Goal: Obtain resource: Download file/media

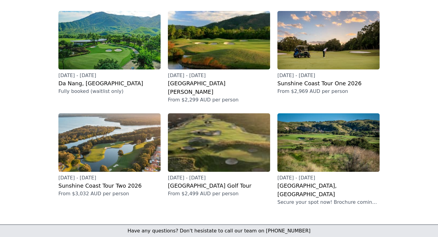
scroll to position [185, 0]
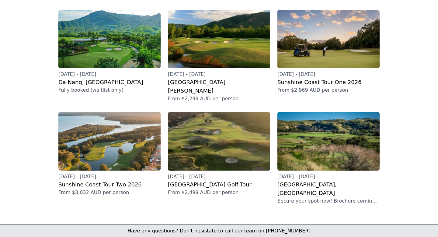
click at [197, 135] on img at bounding box center [219, 141] width 102 height 58
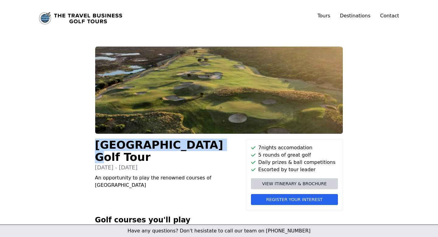
drag, startPoint x: 193, startPoint y: 145, endPoint x: 96, endPoint y: 138, distance: 96.8
copy h1 "Bellarine Peninsula"
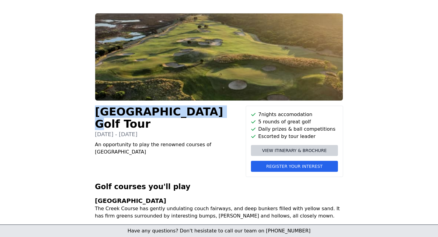
scroll to position [33, 0]
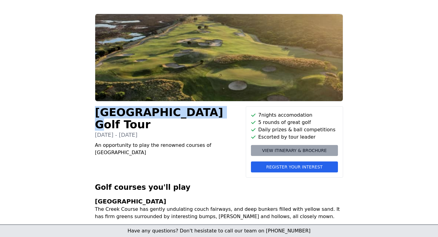
click at [279, 150] on span "View itinerary & brochure" at bounding box center [294, 150] width 65 height 6
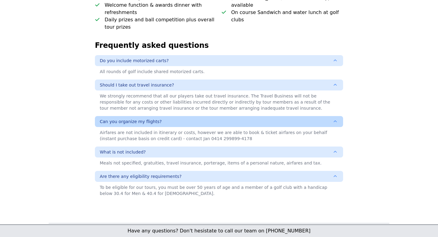
scroll to position [415, 0]
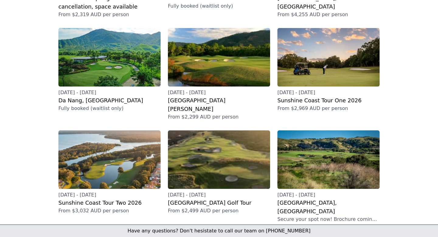
scroll to position [167, 0]
